Goal: Transaction & Acquisition: Book appointment/travel/reservation

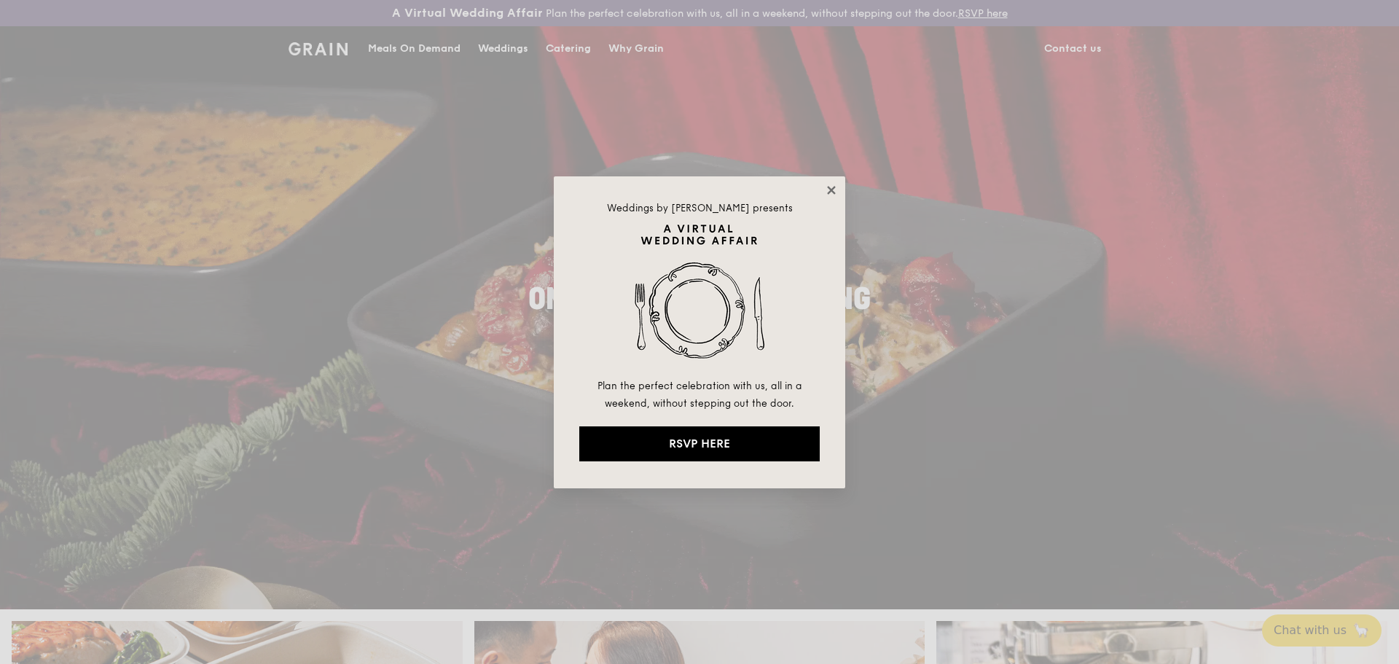
click at [833, 192] on icon at bounding box center [831, 190] width 8 height 8
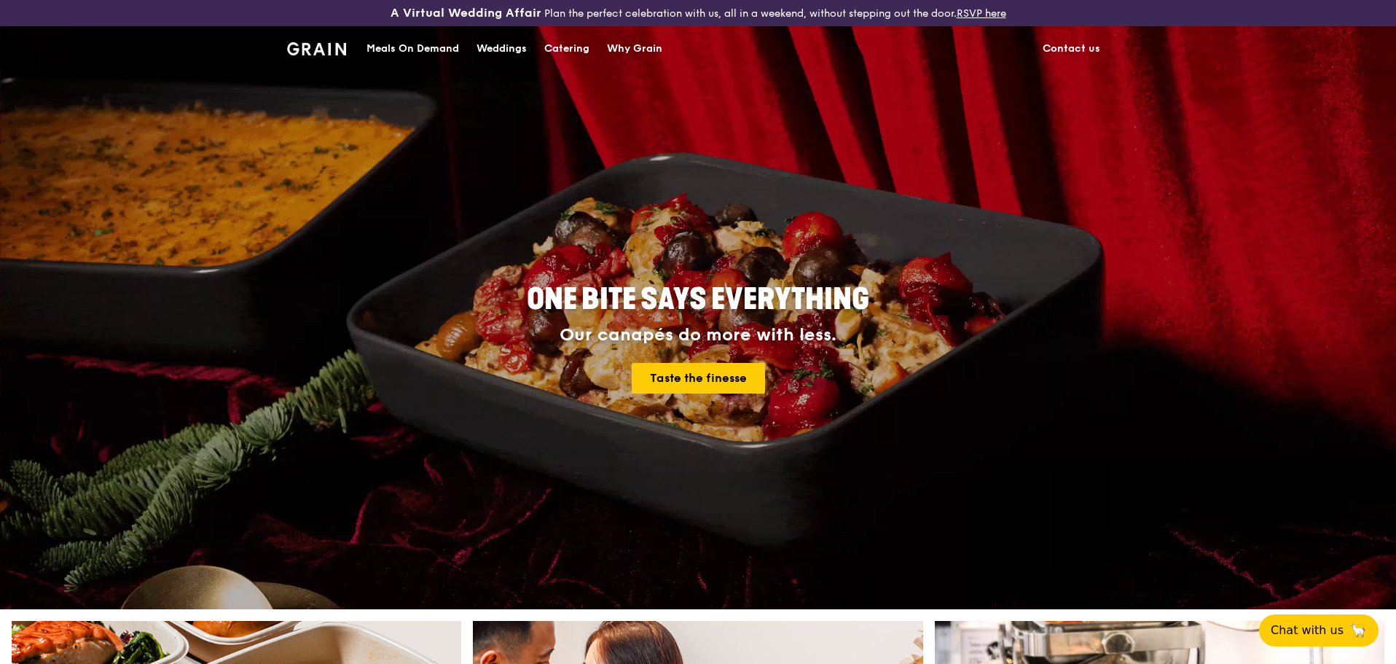
click at [575, 51] on div "Catering" at bounding box center [566, 49] width 45 height 44
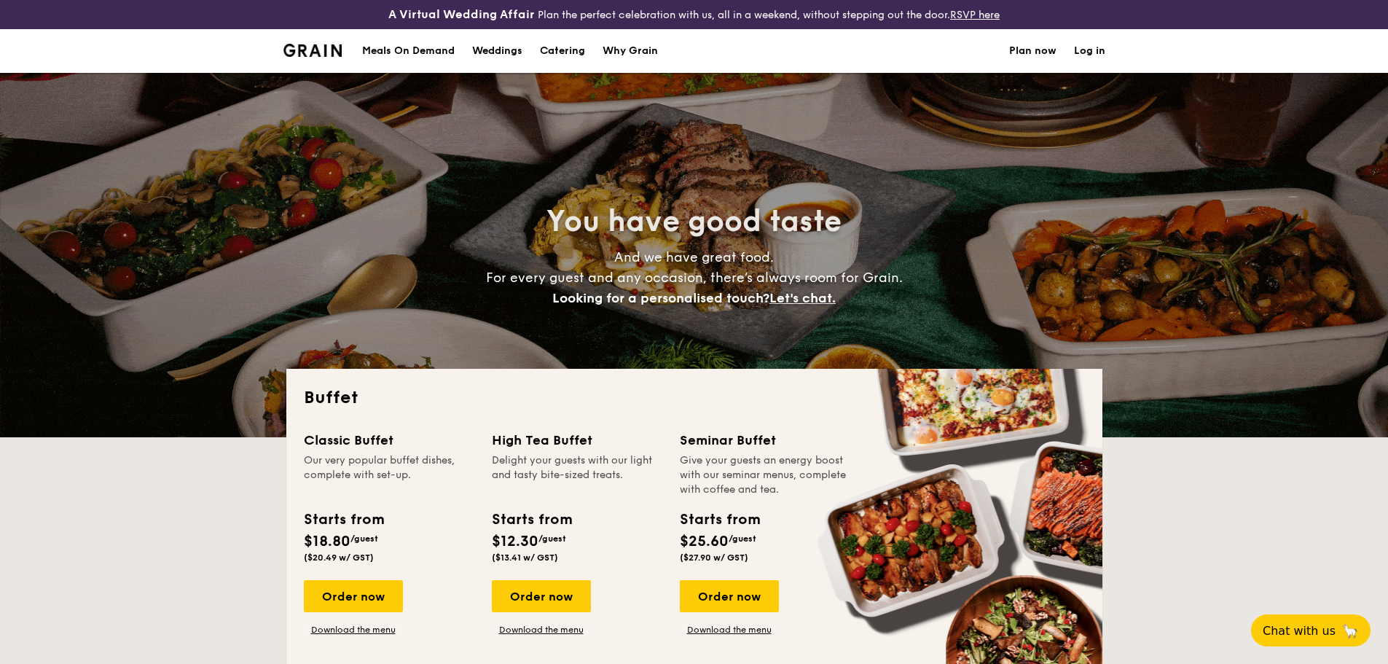
select select
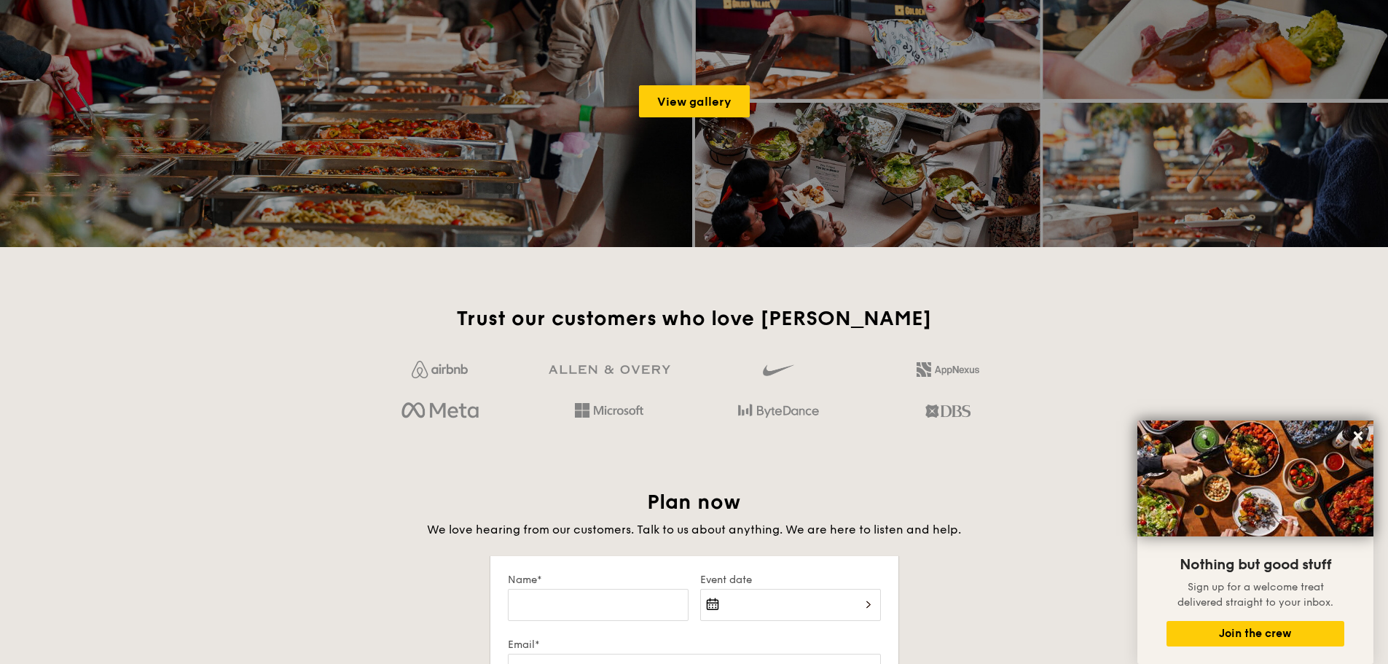
scroll to position [1822, 0]
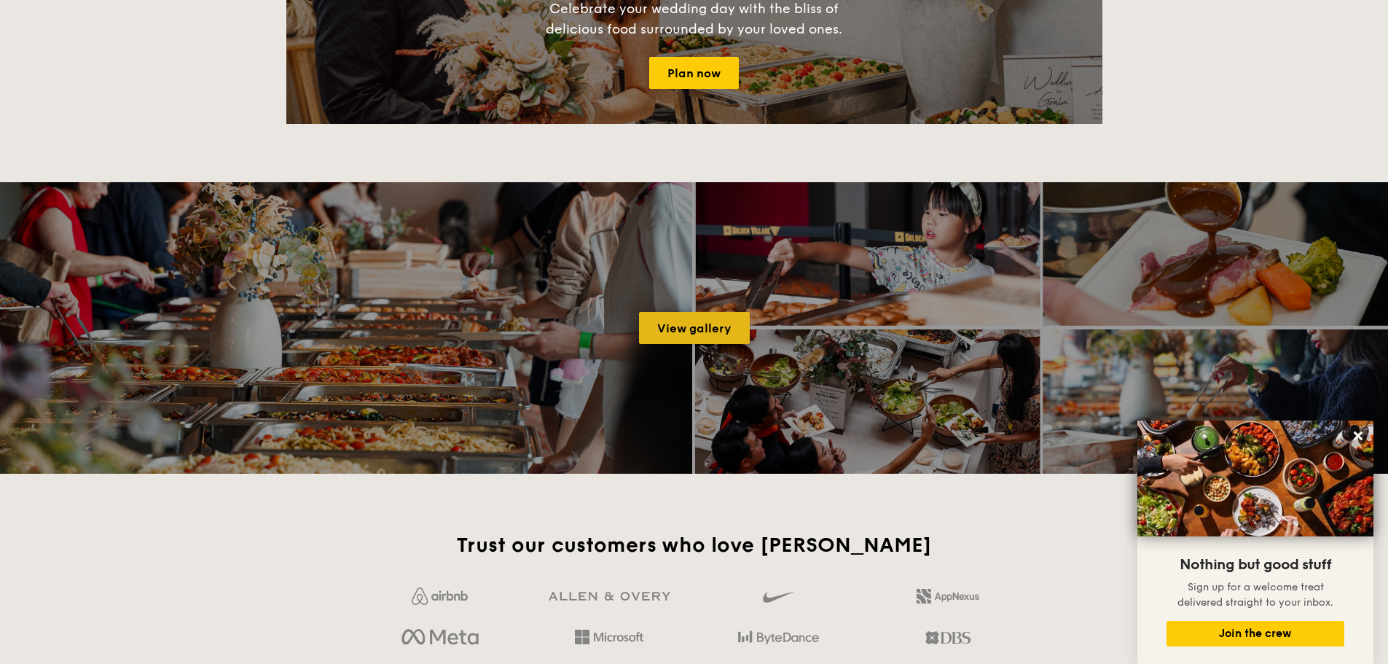
click at [644, 333] on link "View gallery" at bounding box center [694, 328] width 111 height 32
